Goal: Transaction & Acquisition: Subscribe to service/newsletter

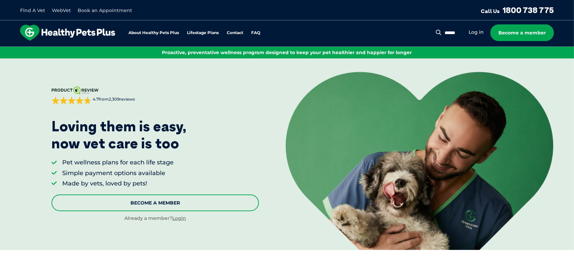
click at [149, 203] on link "Become A Member" at bounding box center [155, 203] width 207 height 17
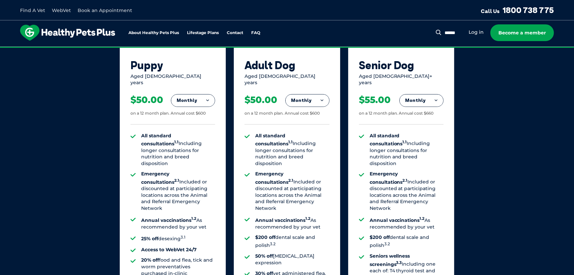
scroll to position [472, 0]
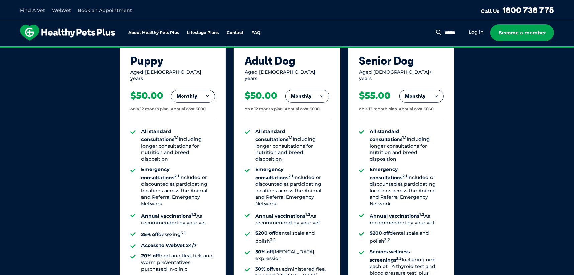
click at [202, 90] on button "Monthly" at bounding box center [192, 96] width 43 height 12
click at [200, 105] on li "Fortnightly" at bounding box center [192, 110] width 43 height 16
click at [202, 90] on button "Fortnightly" at bounding box center [191, 96] width 47 height 12
click at [202, 120] on li "Monthly" at bounding box center [191, 126] width 47 height 16
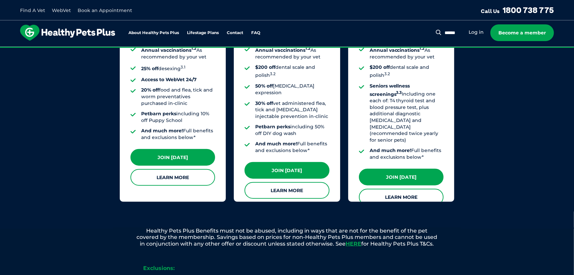
scroll to position [640, 0]
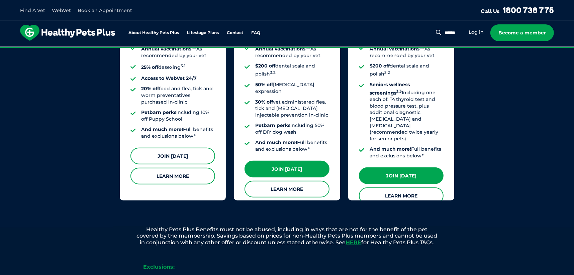
click at [174, 152] on link "Join [DATE]" at bounding box center [172, 156] width 85 height 17
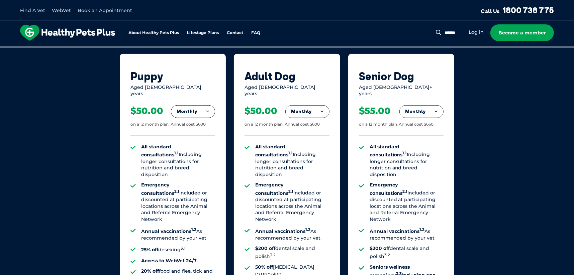
scroll to position [472, 0]
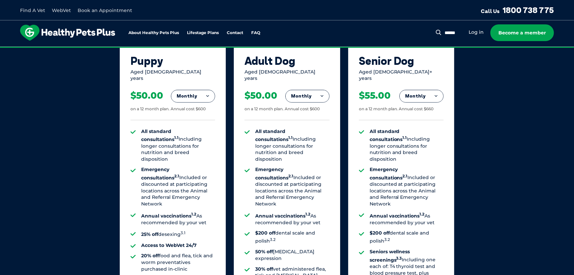
click at [203, 90] on button "Monthly" at bounding box center [192, 96] width 43 height 12
click at [197, 134] on li "Yearly" at bounding box center [192, 142] width 43 height 16
click at [208, 93] on button "Yearly" at bounding box center [192, 96] width 43 height 12
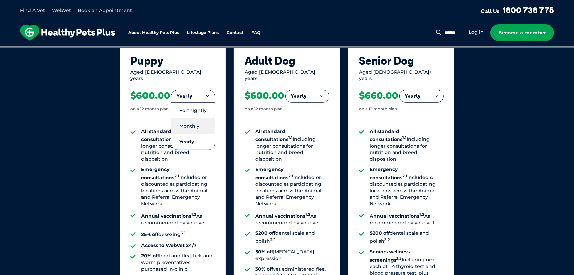
click at [203, 118] on li "Monthly" at bounding box center [192, 126] width 43 height 16
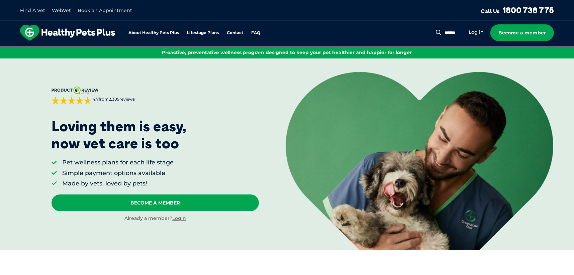
click at [110, 9] on link "Book an Appointment" at bounding box center [105, 10] width 55 height 6
